Goal: Navigation & Orientation: Find specific page/section

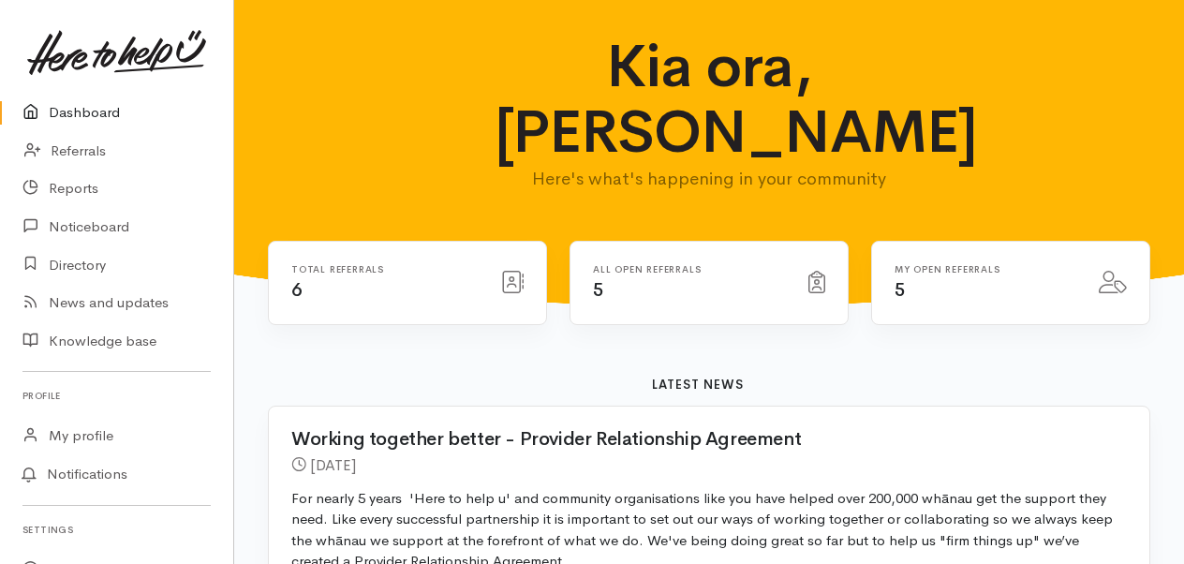
click at [71, 111] on link "Dashboard" at bounding box center [116, 113] width 233 height 38
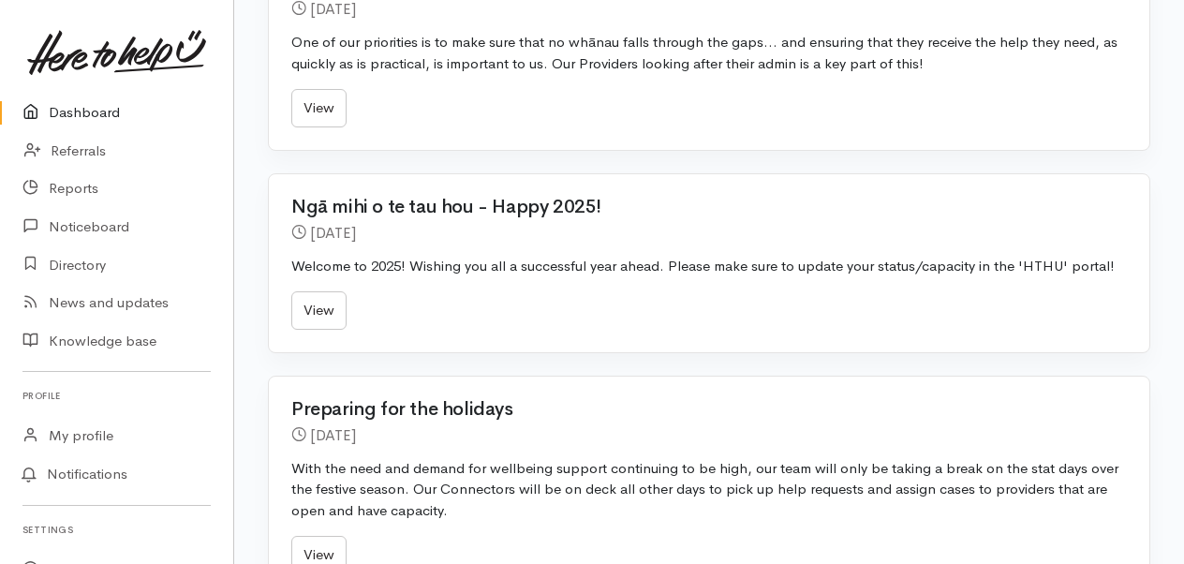
scroll to position [292, 0]
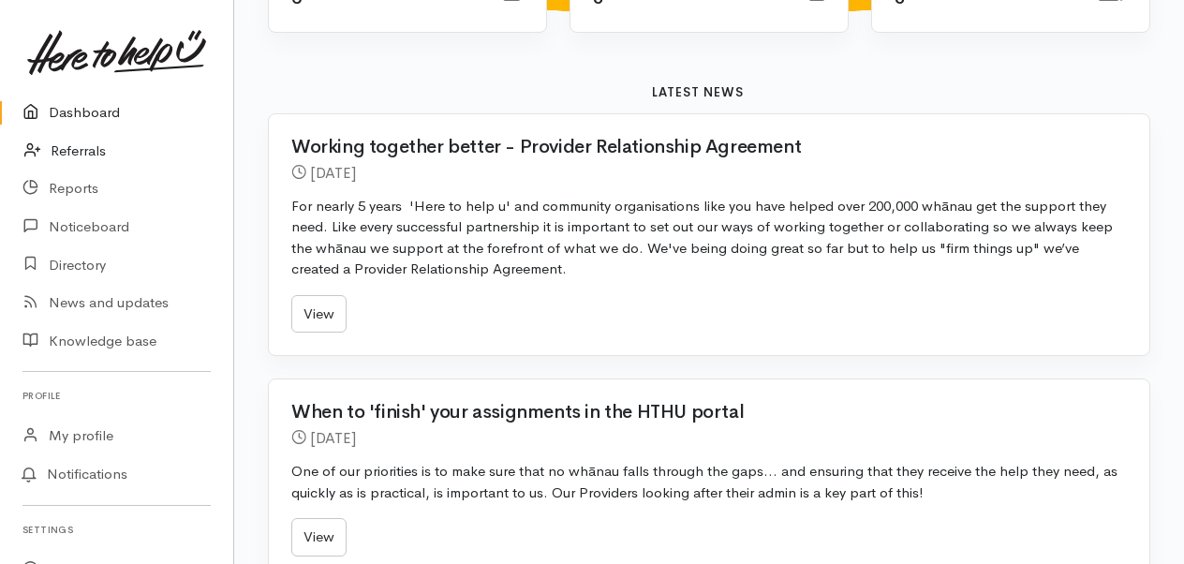
click at [92, 156] on link "Referrals" at bounding box center [116, 151] width 233 height 38
